Goal: Task Accomplishment & Management: Complete application form

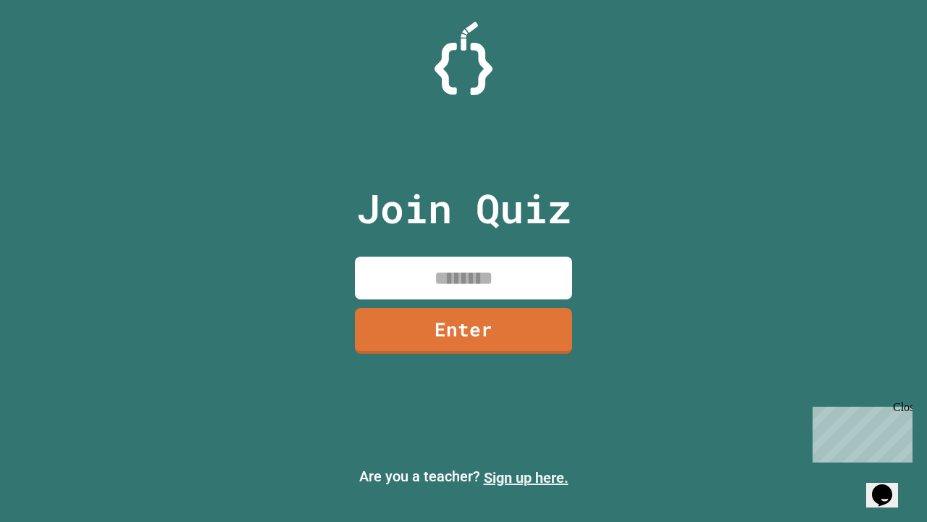
click at [526, 477] on link "Sign up here." at bounding box center [526, 477] width 85 height 17
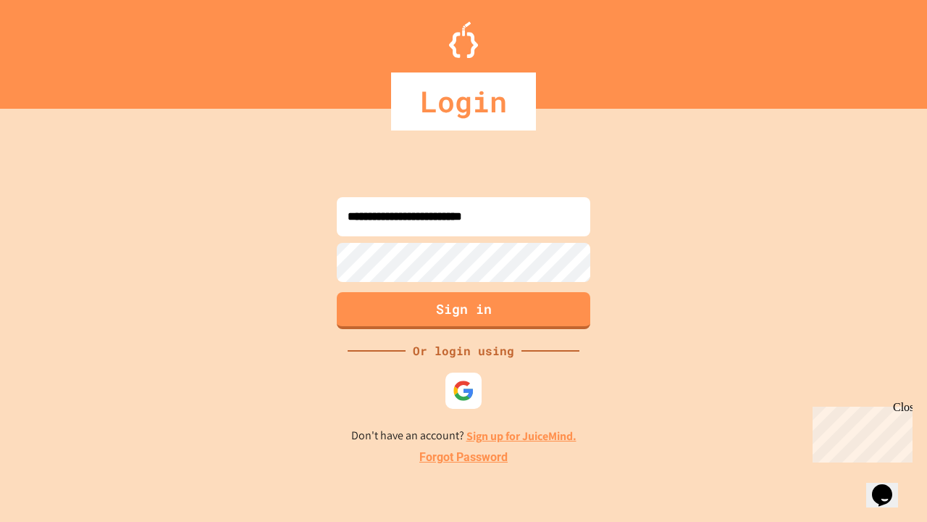
type input "**********"
